Goal: Task Accomplishment & Management: Manage account settings

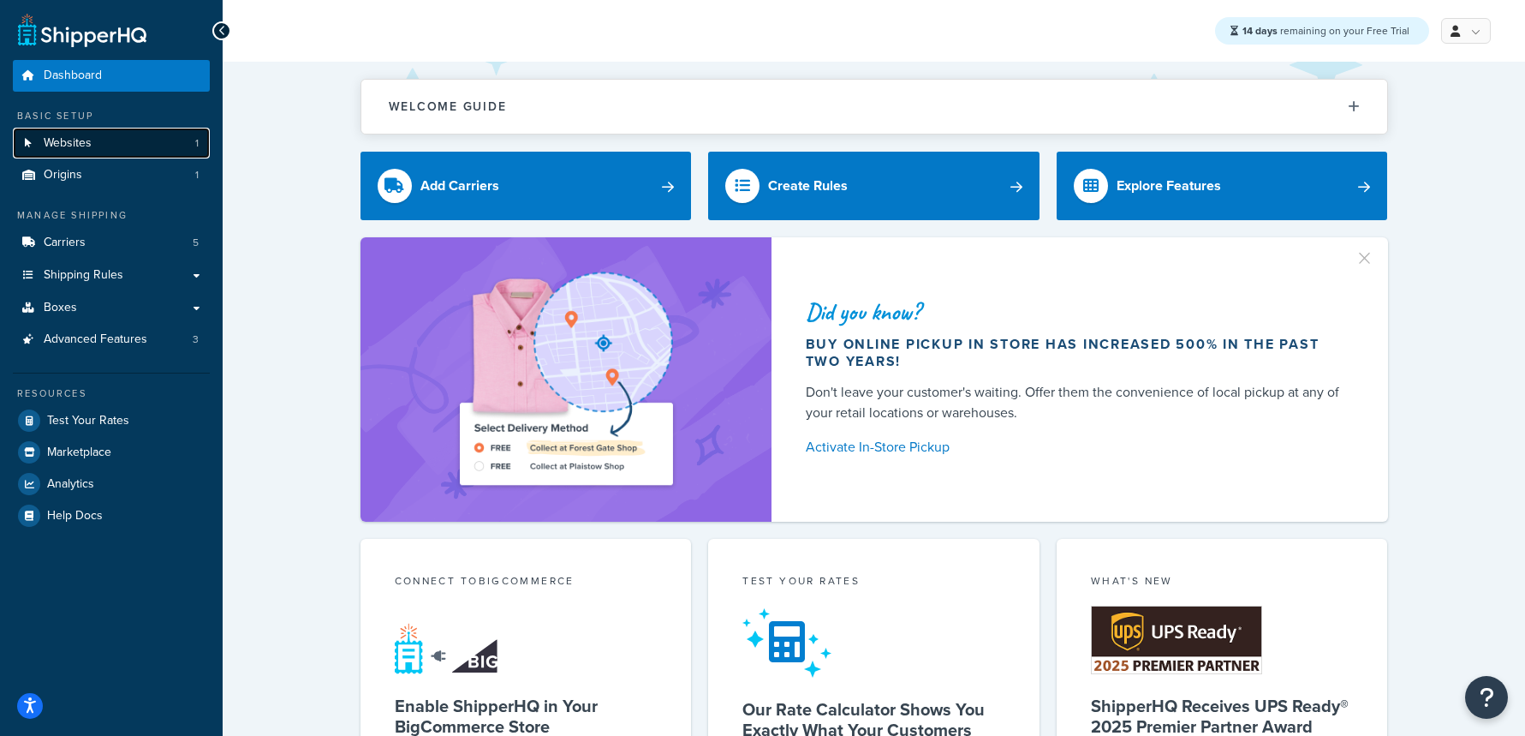
click at [165, 155] on link "Websites 1" at bounding box center [111, 144] width 197 height 32
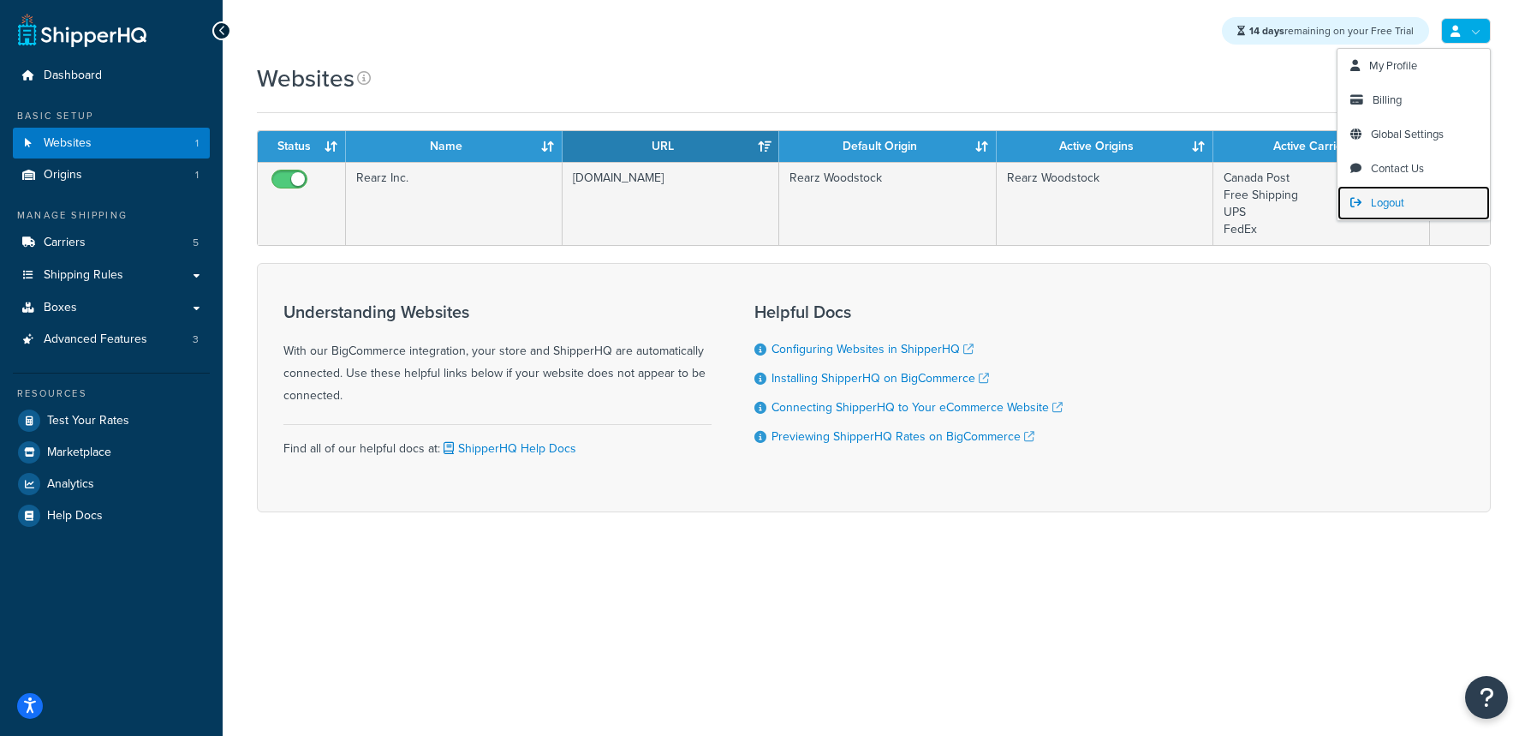
click at [1390, 193] on link "Logout" at bounding box center [1414, 203] width 152 height 34
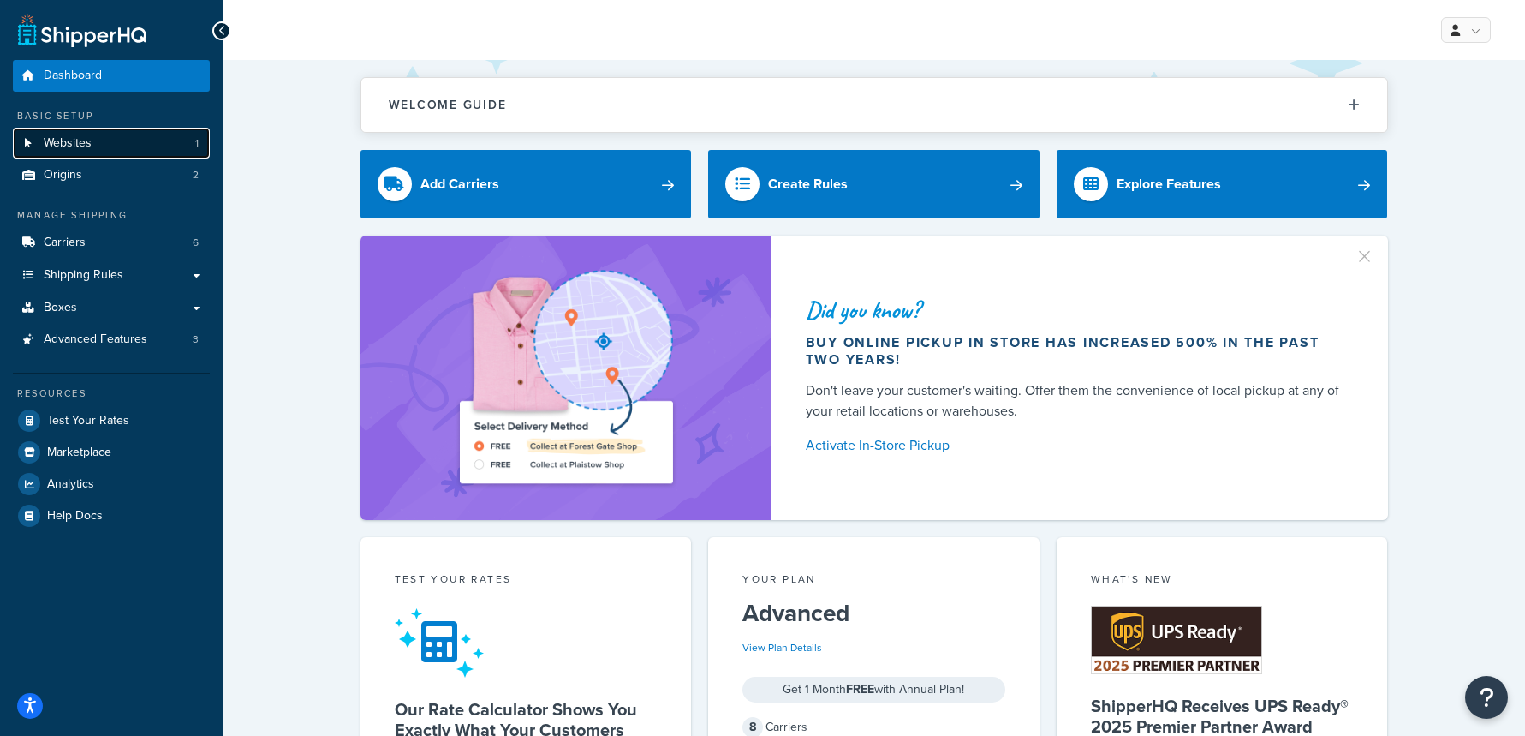
click at [163, 133] on link "Websites 1" at bounding box center [111, 144] width 197 height 32
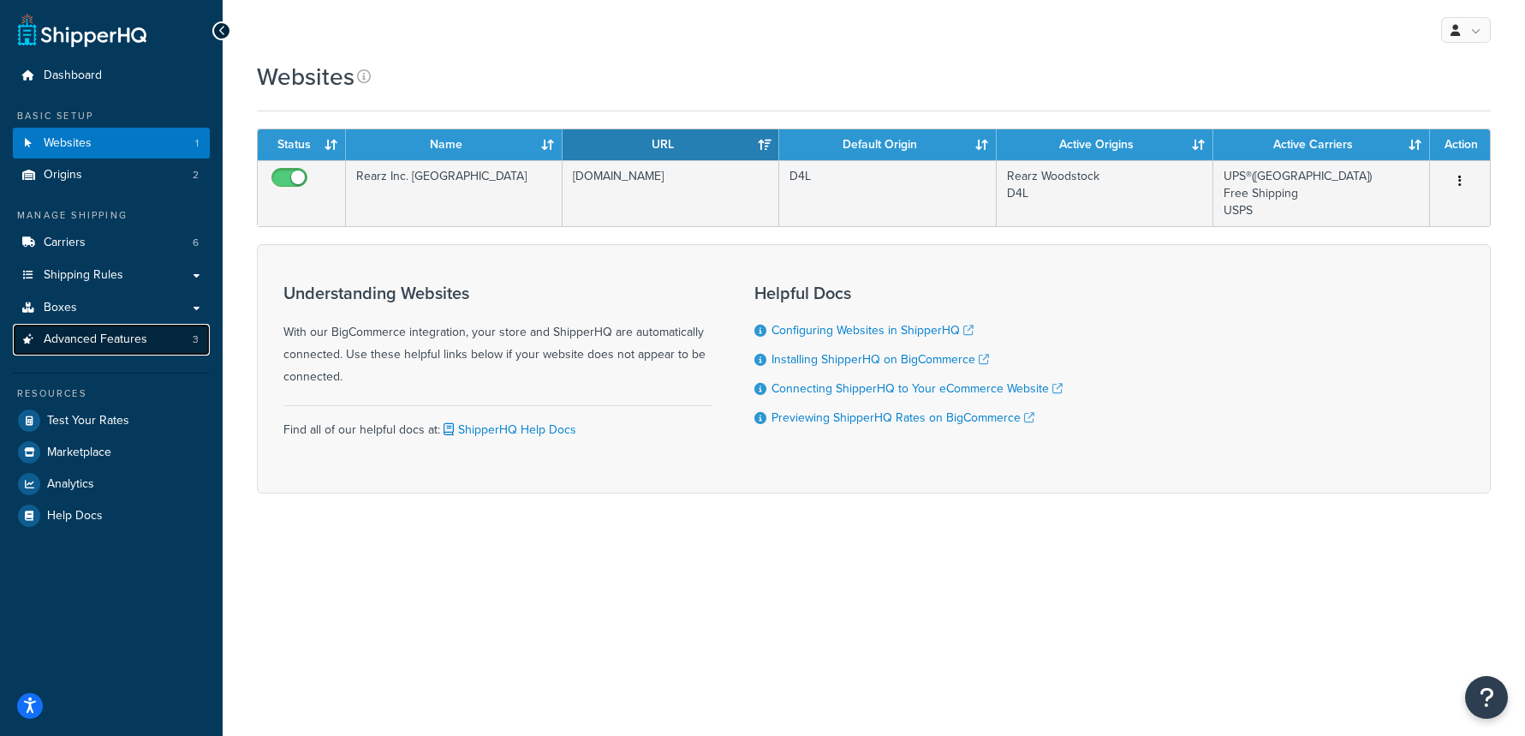
click at [200, 348] on link "Advanced Features 3" at bounding box center [111, 340] width 197 height 32
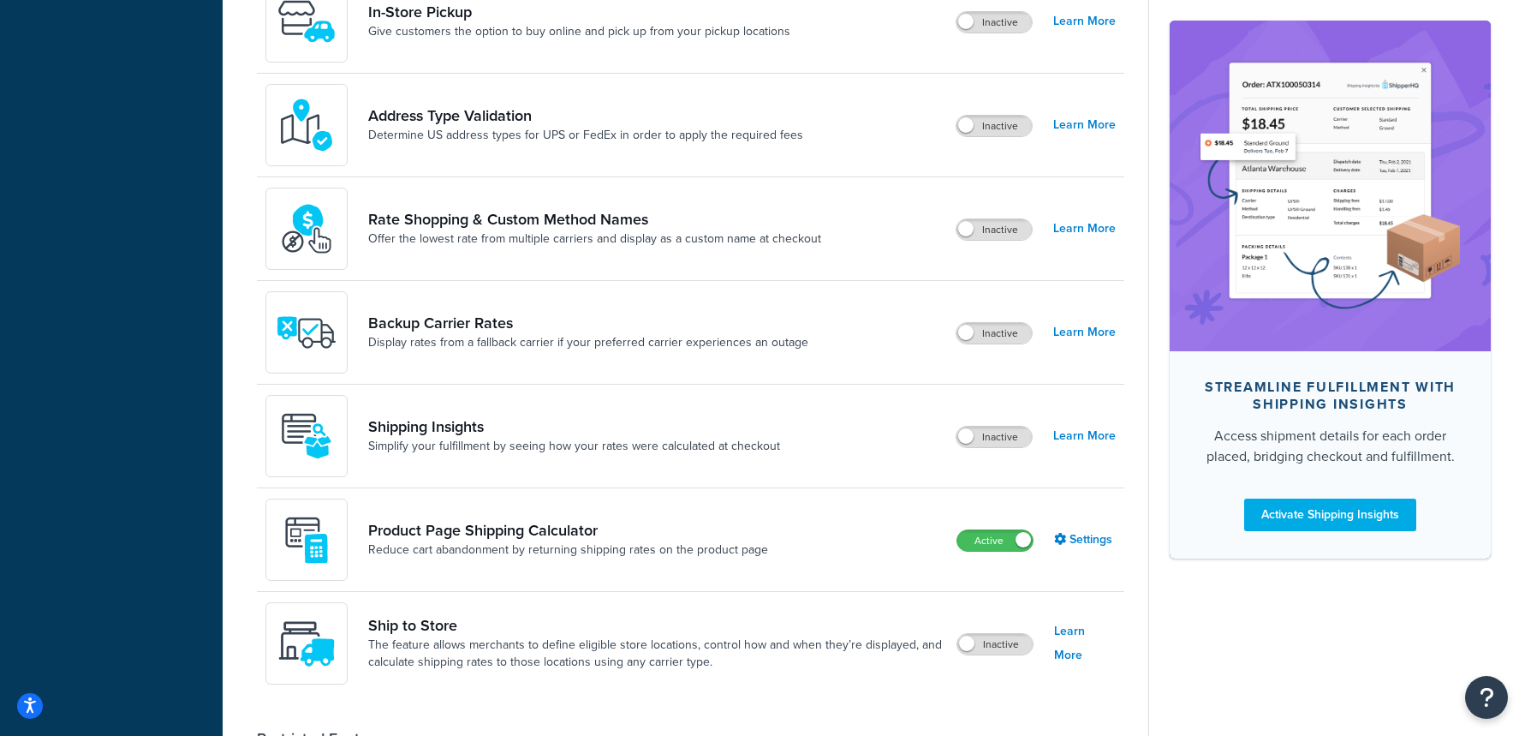
scroll to position [826, 0]
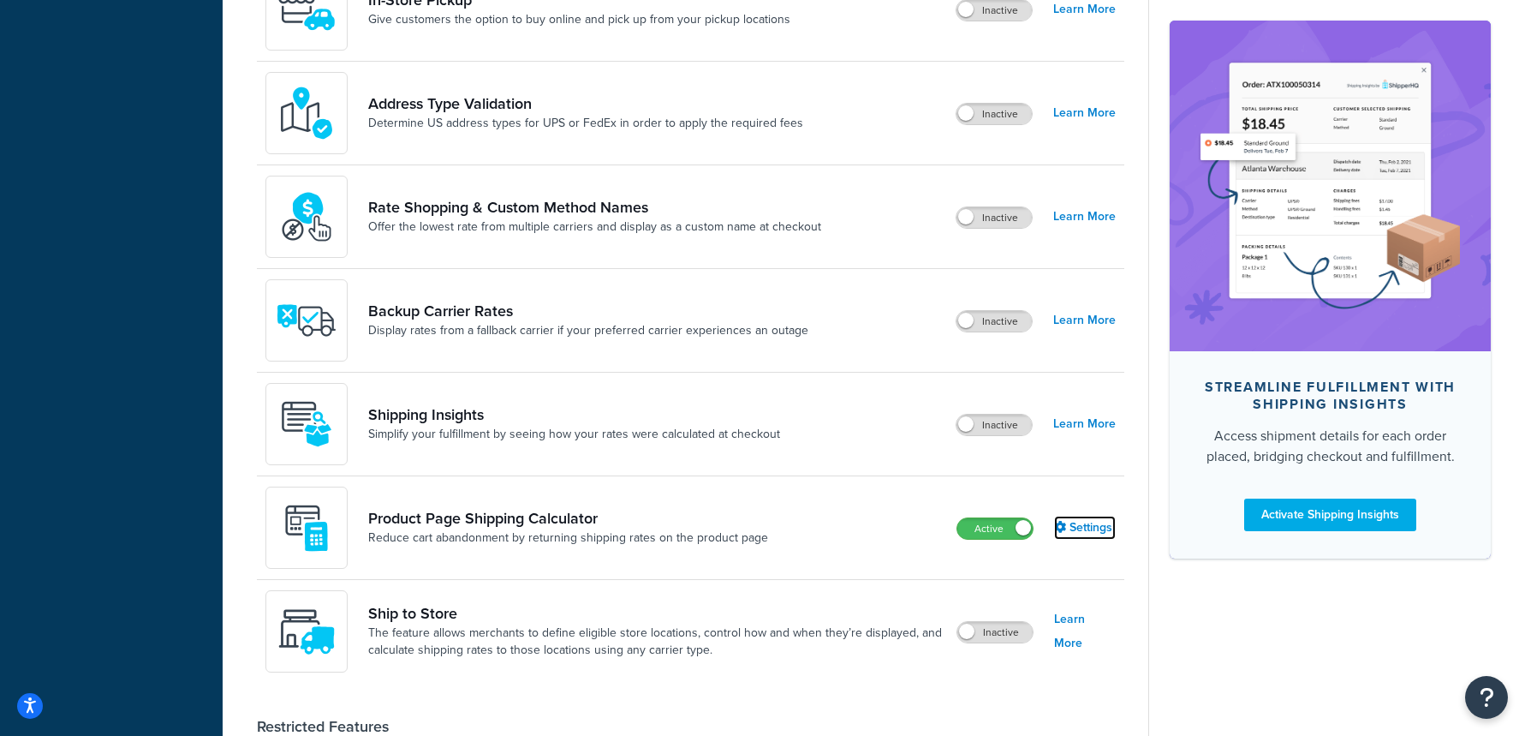
click at [1067, 522] on link "Settings" at bounding box center [1085, 527] width 62 height 24
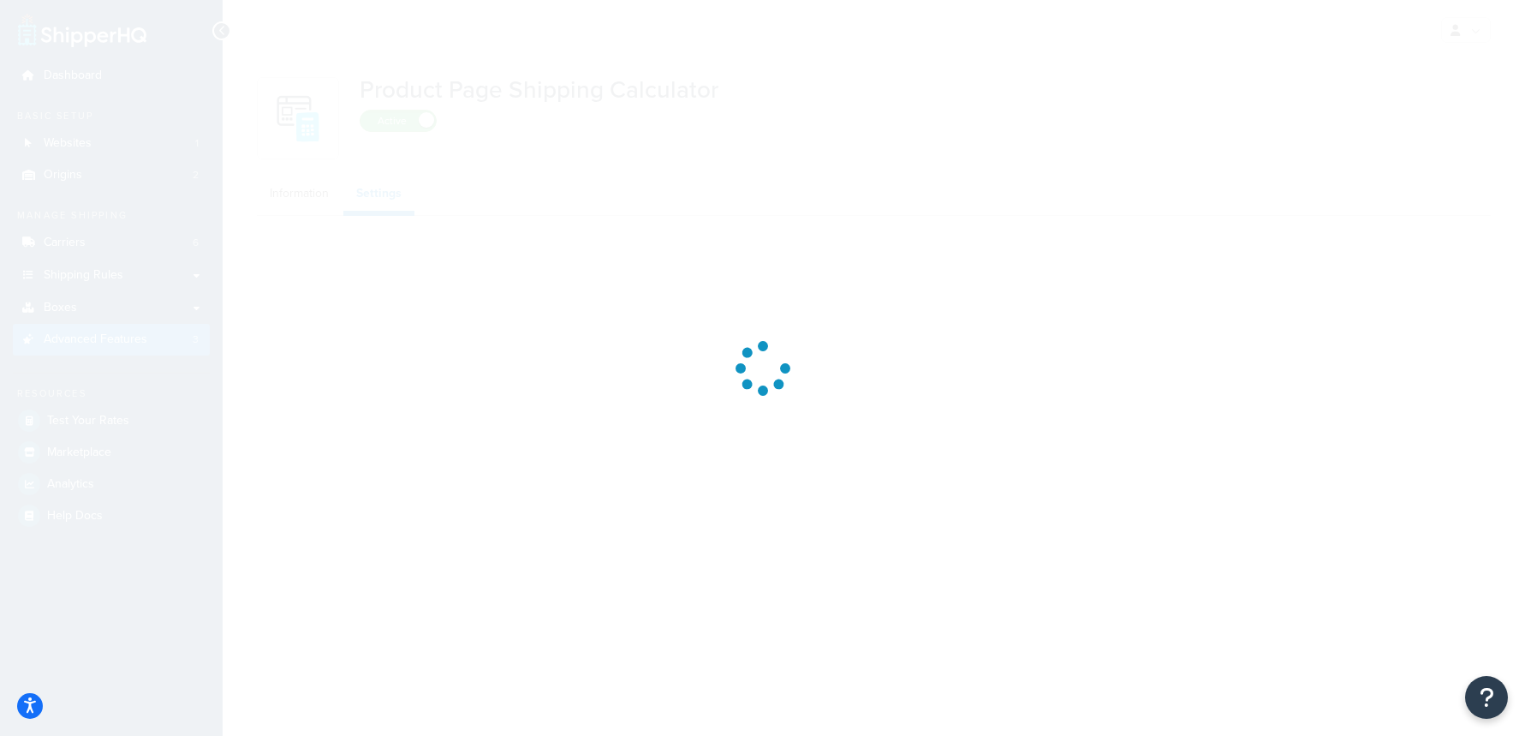
select select "US"
select select "false"
select select "31"
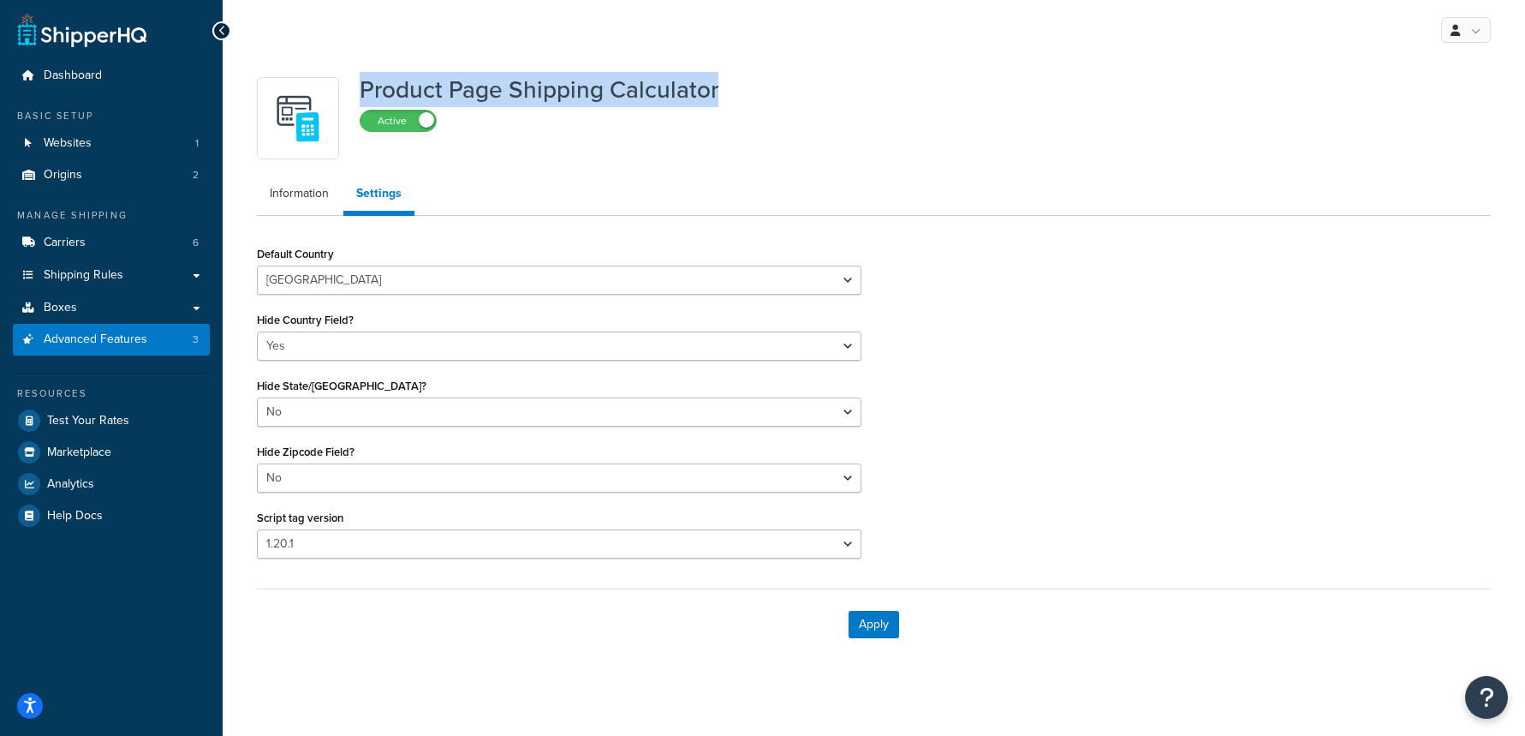
drag, startPoint x: 360, startPoint y: 95, endPoint x: 742, endPoint y: 100, distance: 381.1
click at [742, 100] on div "Product Page Shipping Calculator Active" at bounding box center [874, 118] width 1234 height 82
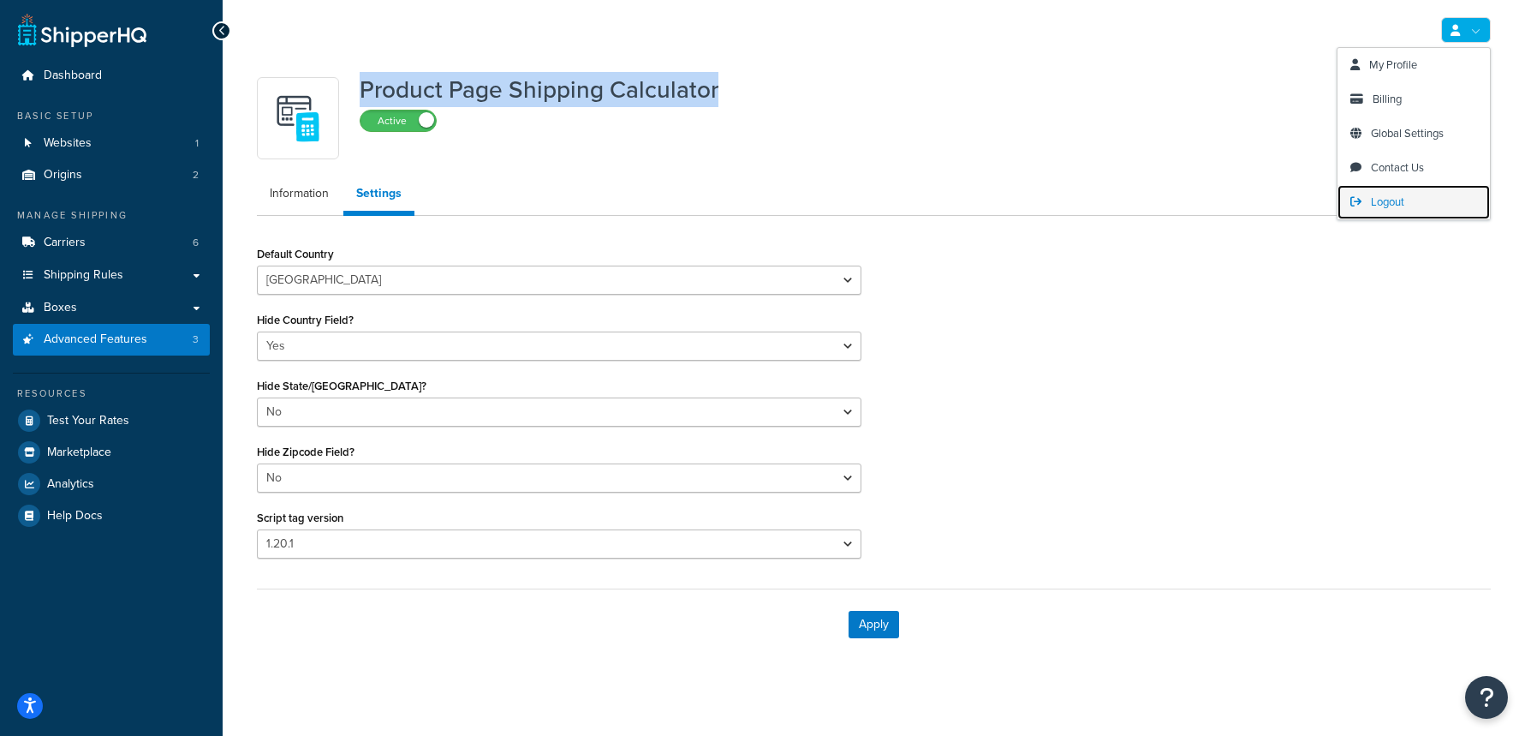
click at [1391, 209] on span "Logout" at bounding box center [1387, 202] width 33 height 16
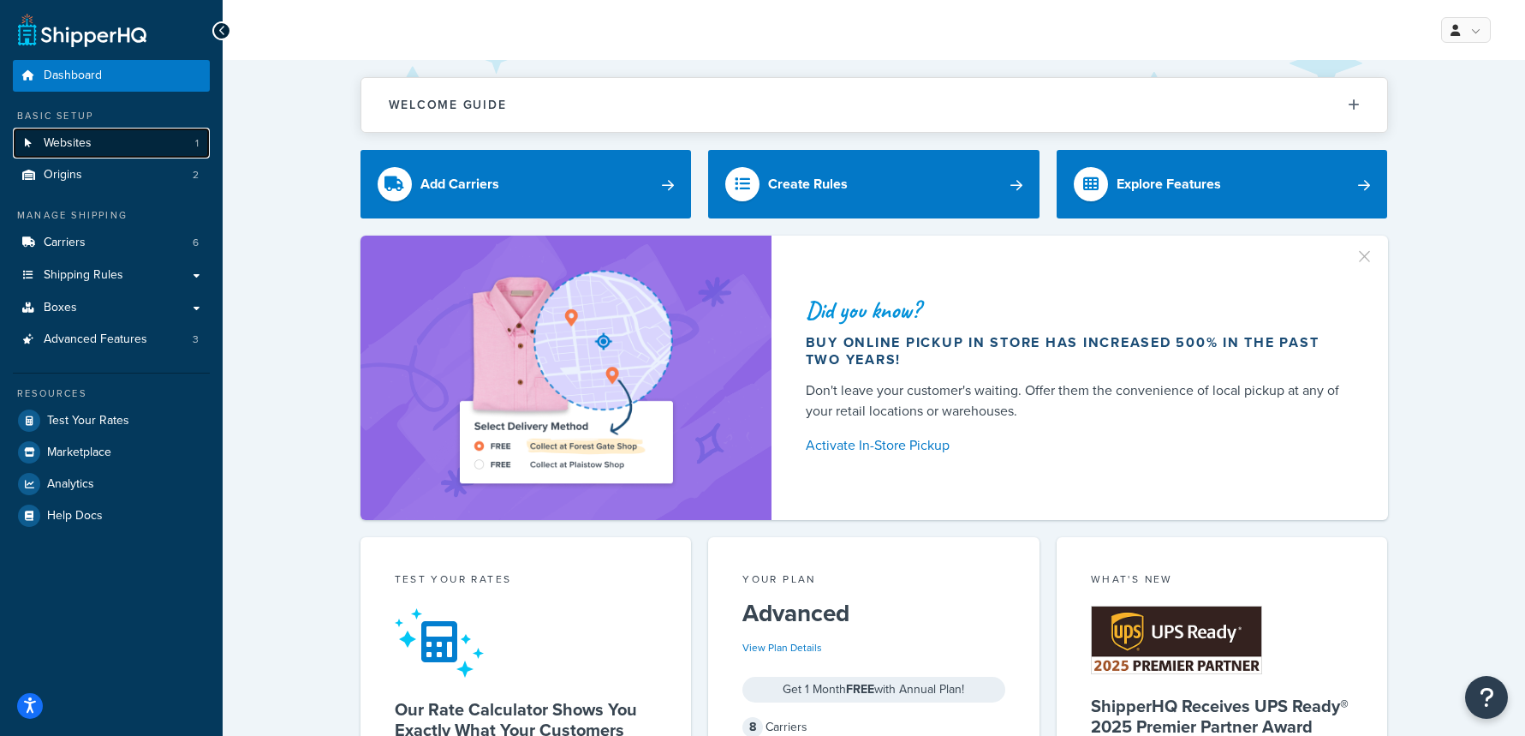
click at [126, 132] on link "Websites 1" at bounding box center [111, 144] width 197 height 32
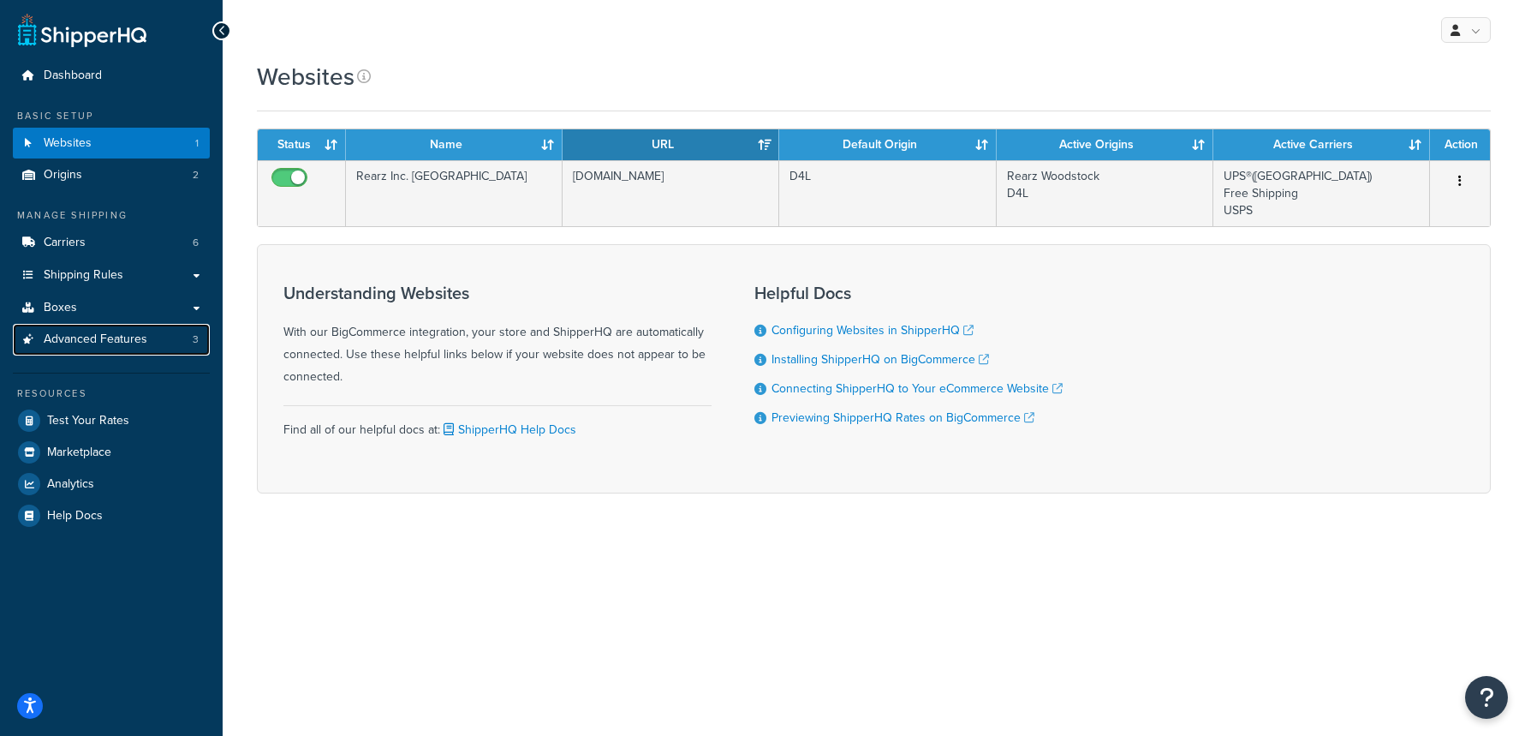
drag, startPoint x: 159, startPoint y: 339, endPoint x: 364, endPoint y: 334, distance: 204.7
click at [159, 339] on link "Advanced Features 3" at bounding box center [111, 340] width 197 height 32
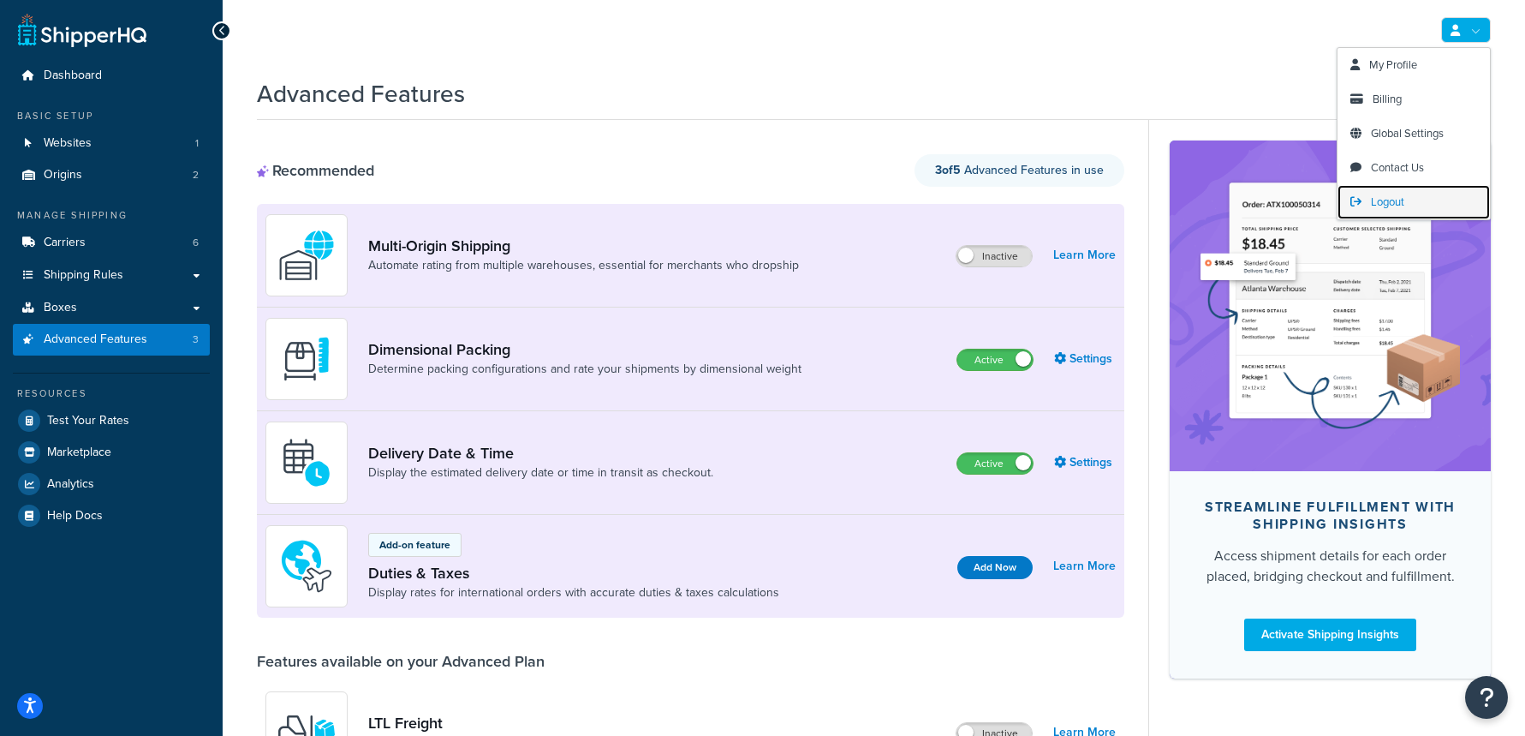
click at [1385, 200] on span "Logout" at bounding box center [1387, 202] width 33 height 16
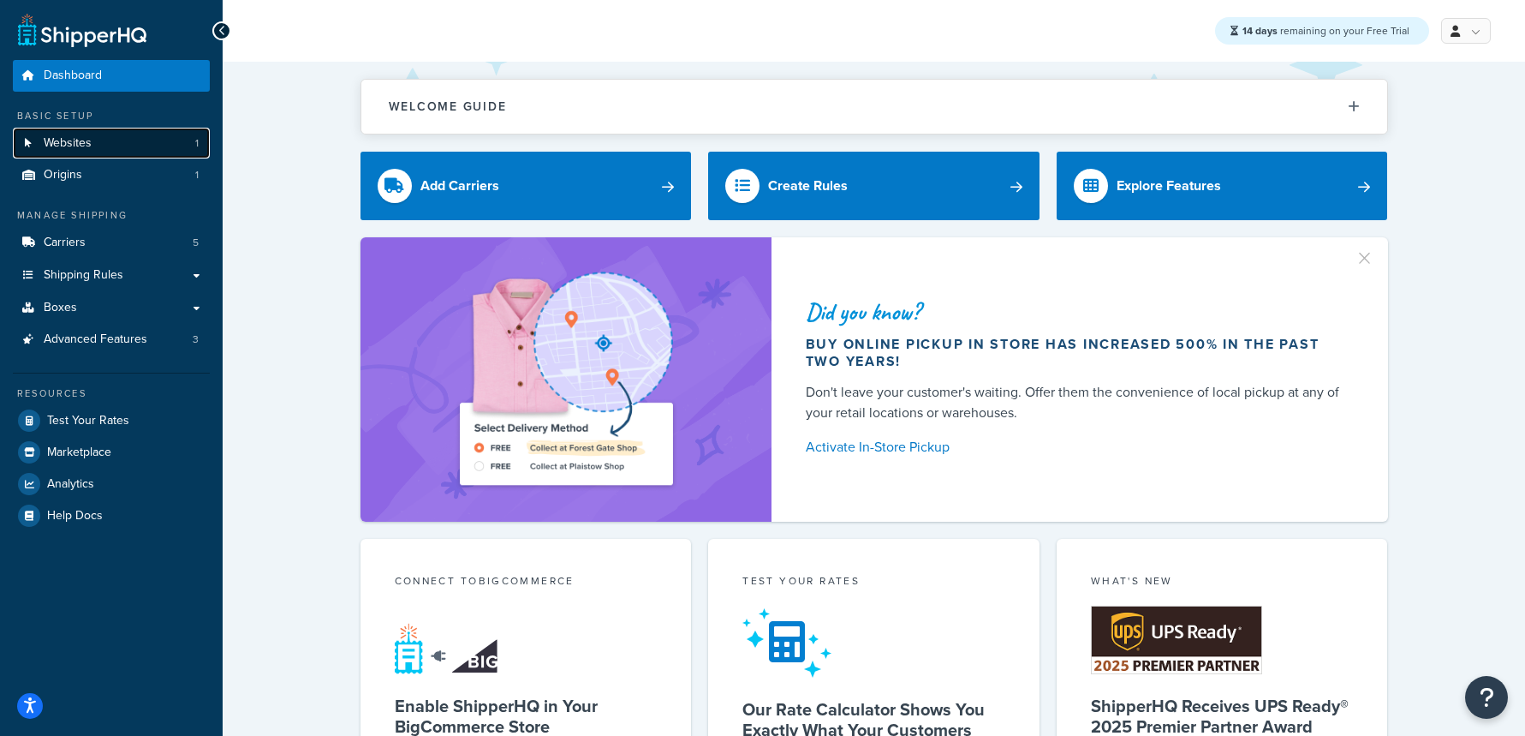
click at [136, 146] on link "Websites 1" at bounding box center [111, 144] width 197 height 32
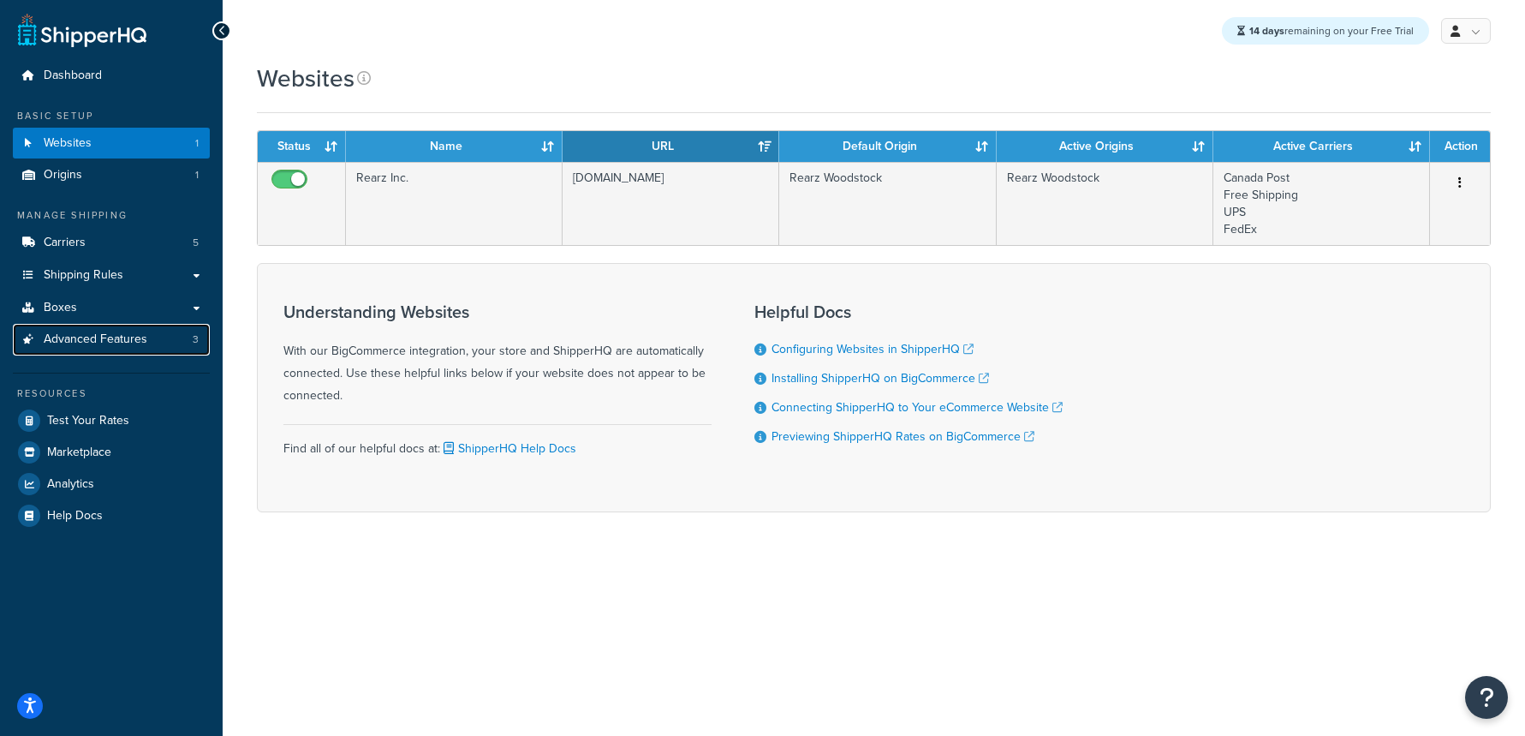
click at [146, 338] on link "Advanced Features 3" at bounding box center [111, 340] width 197 height 32
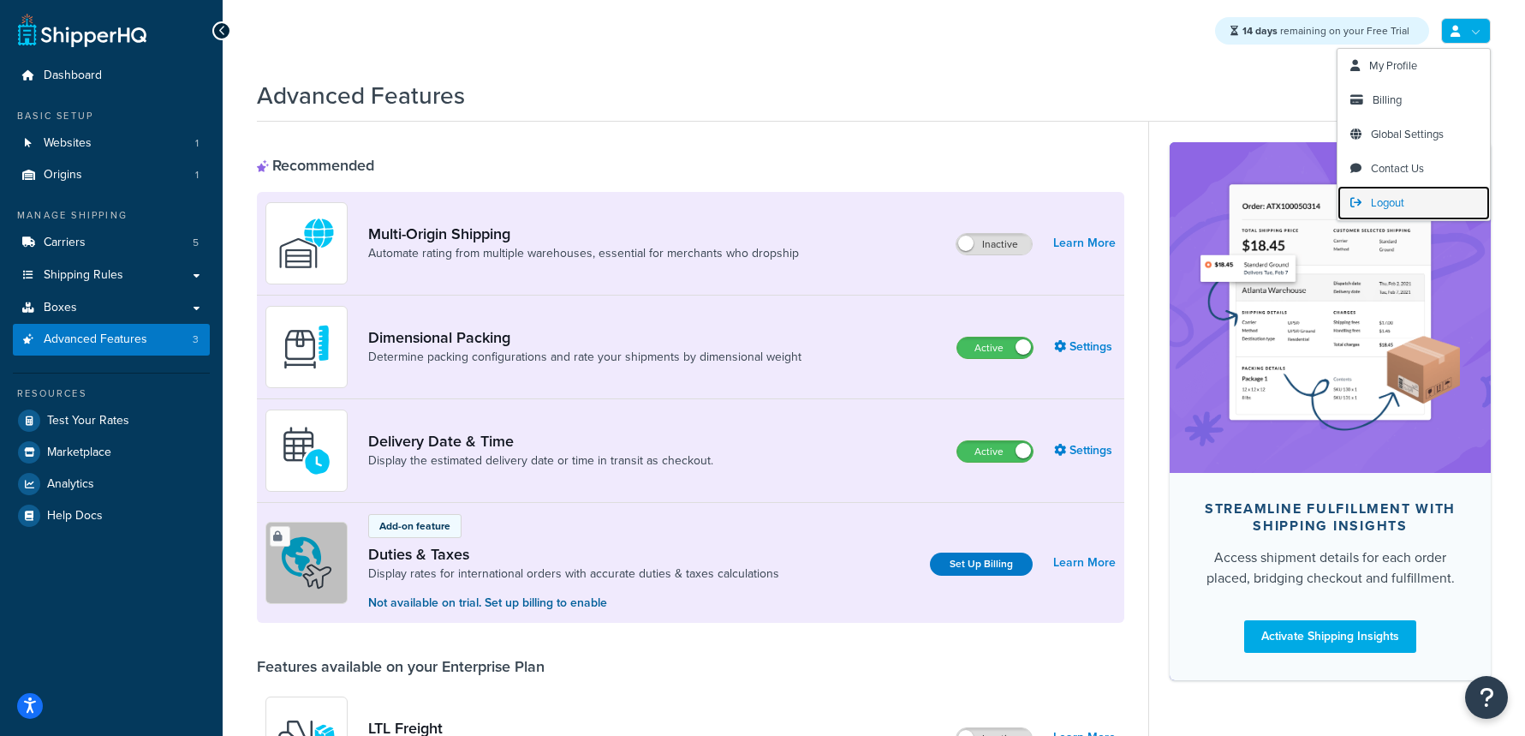
click at [1418, 193] on link "Logout" at bounding box center [1414, 203] width 152 height 34
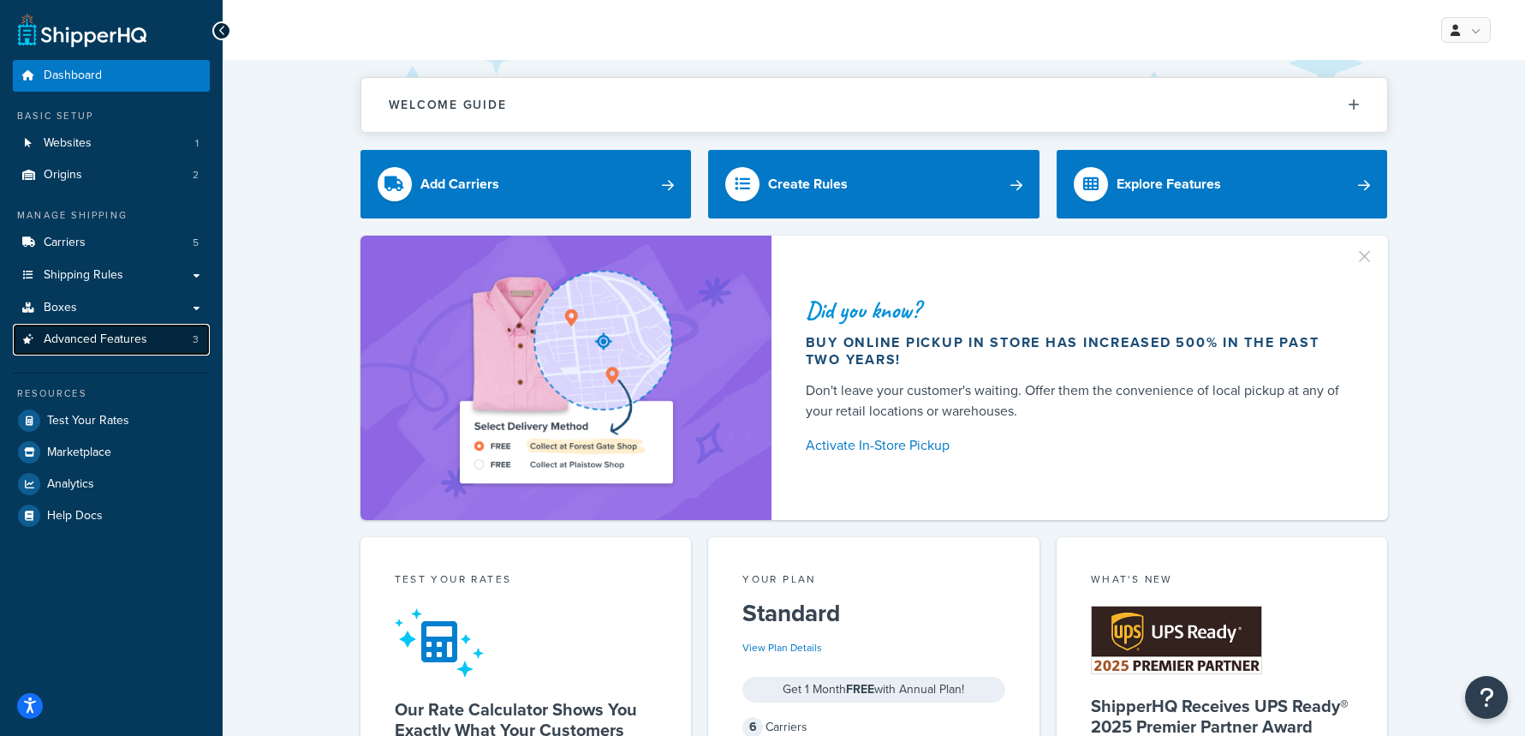
click at [165, 336] on link "Advanced Features 3" at bounding box center [111, 340] width 197 height 32
